Goal: Find specific page/section: Find specific page/section

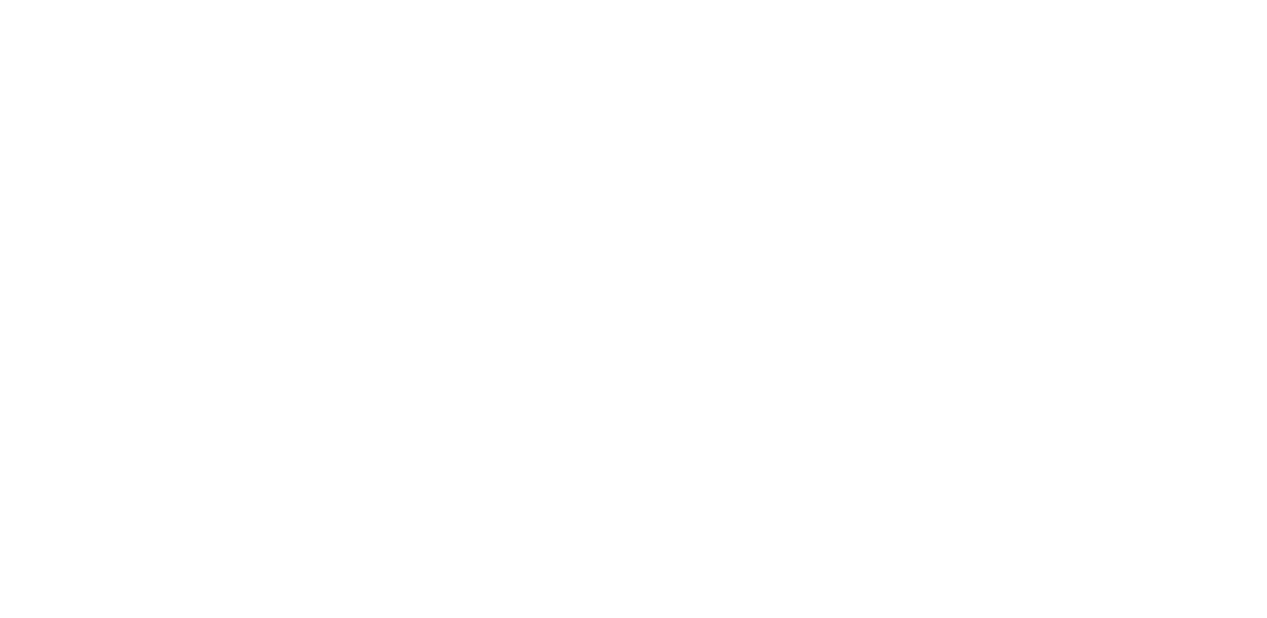
click at [349, 0] on html at bounding box center [633, 0] width 1267 height 0
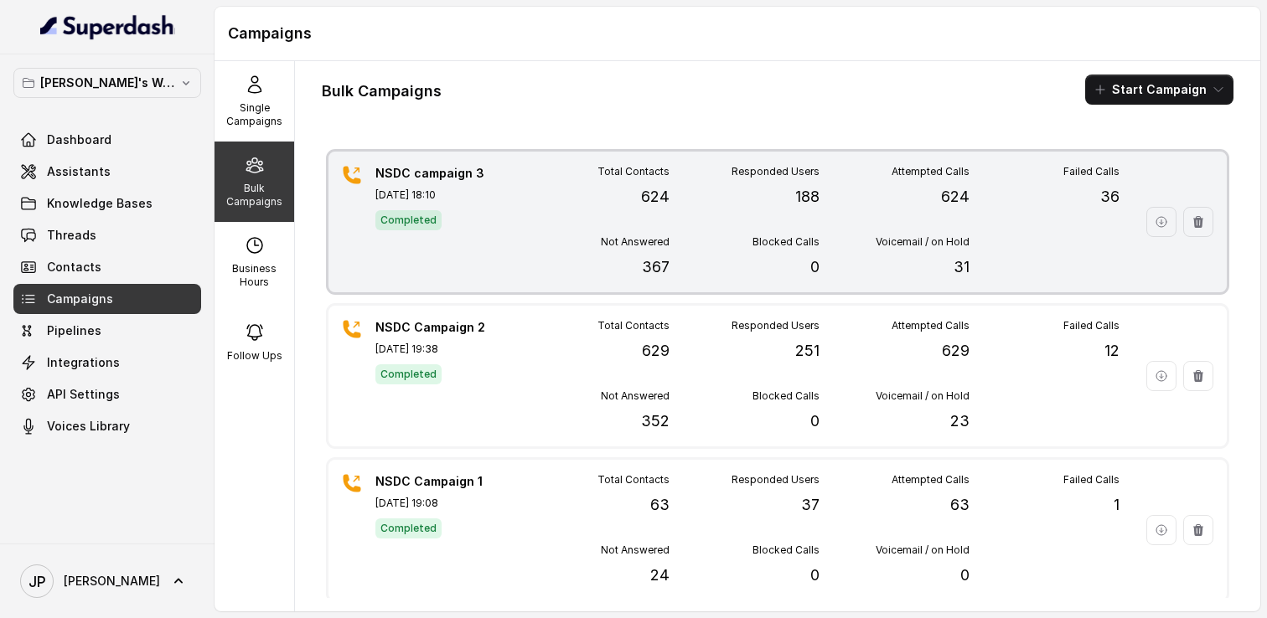
click at [457, 227] on div "Completed" at bounding box center [433, 220] width 117 height 22
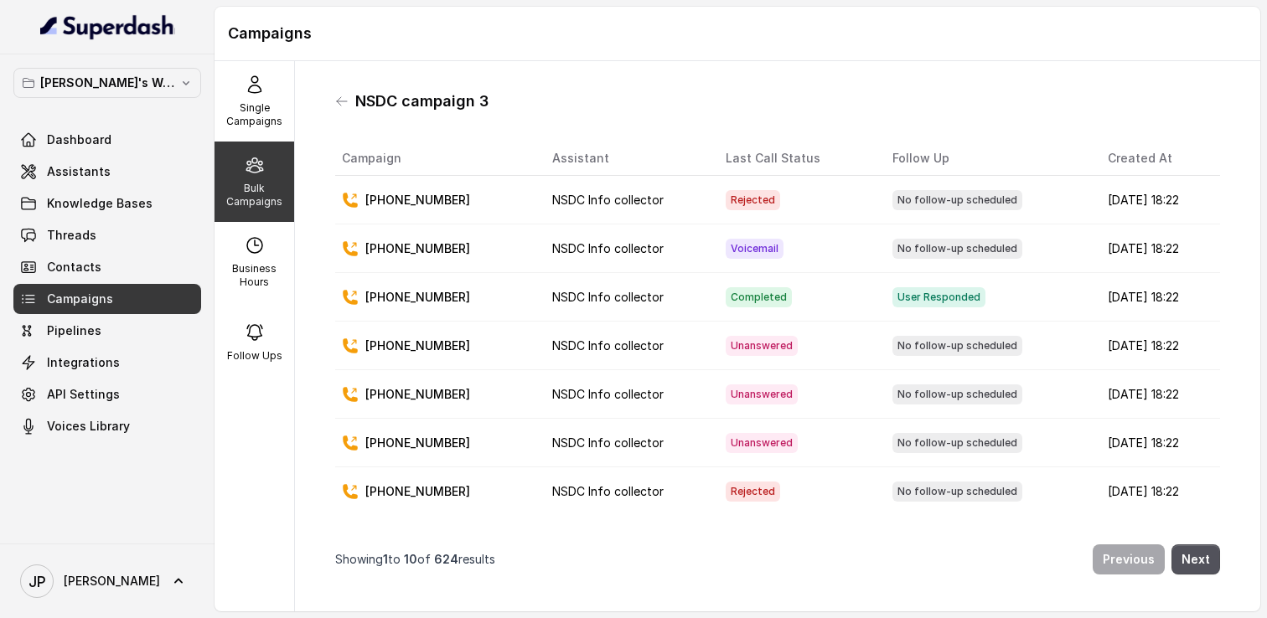
click at [331, 102] on div "NSDC campaign 3 Campaign Assistant Last Call Status Follow Up Created At [PHONE…" at bounding box center [778, 337] width 912 height 524
click at [345, 100] on icon at bounding box center [341, 101] width 13 height 13
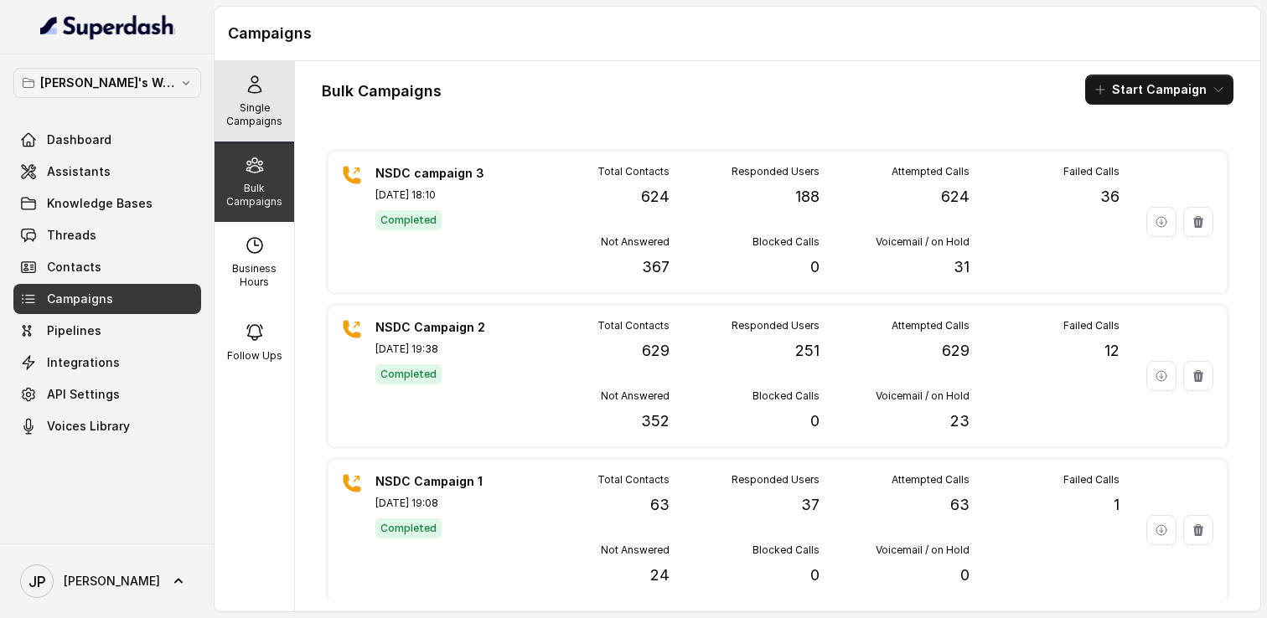
click at [242, 113] on p "Single Campaigns" at bounding box center [254, 114] width 66 height 27
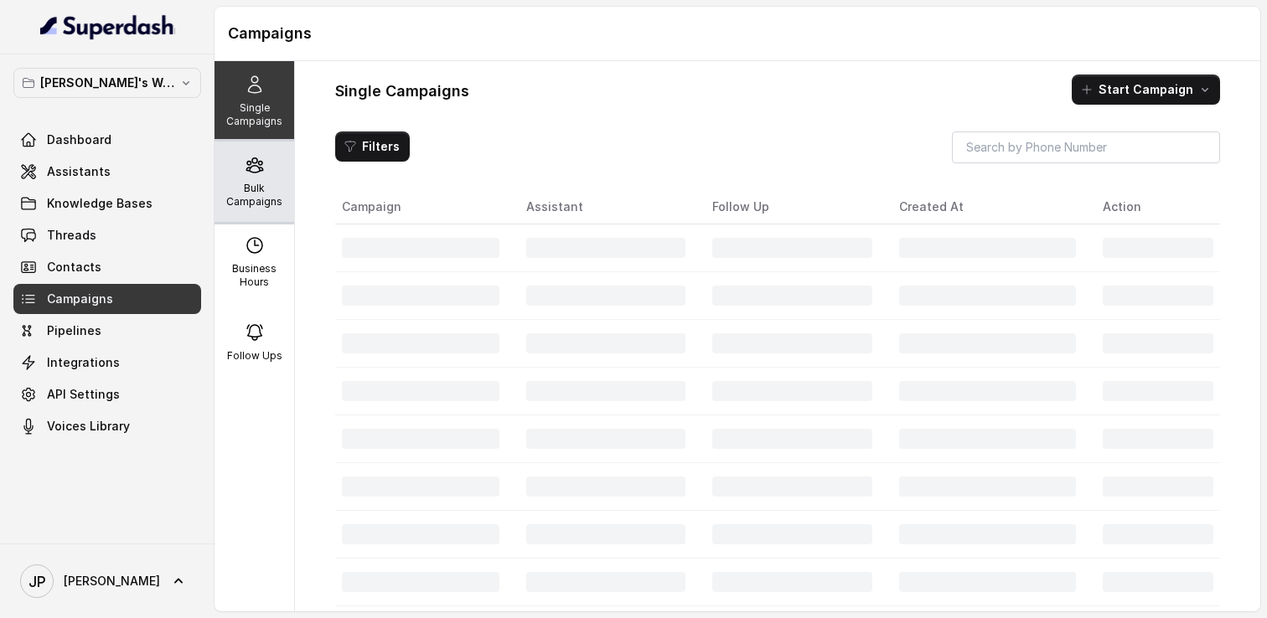
click at [240, 191] on p "Bulk Campaigns" at bounding box center [254, 195] width 66 height 27
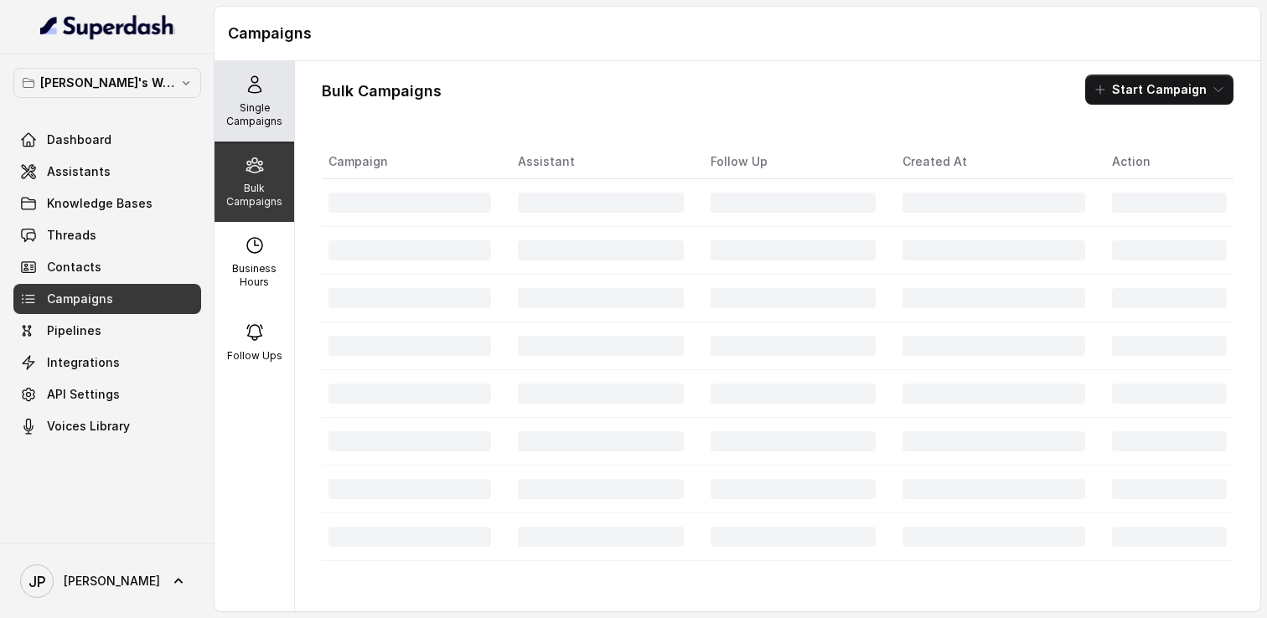
click at [253, 110] on p "Single Campaigns" at bounding box center [254, 114] width 66 height 27
